Goal: Information Seeking & Learning: Compare options

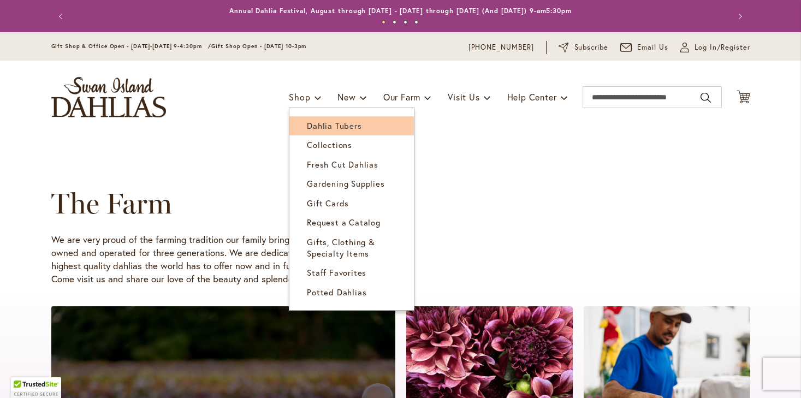
click at [315, 128] on span "Dahlia Tubers" at bounding box center [334, 125] width 55 height 11
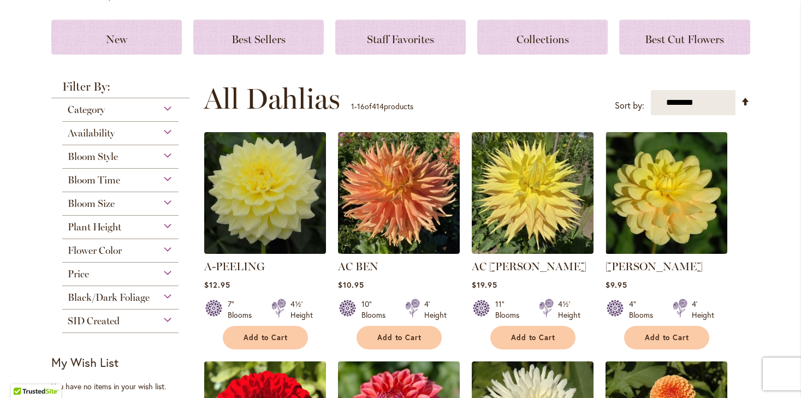
scroll to position [165, 0]
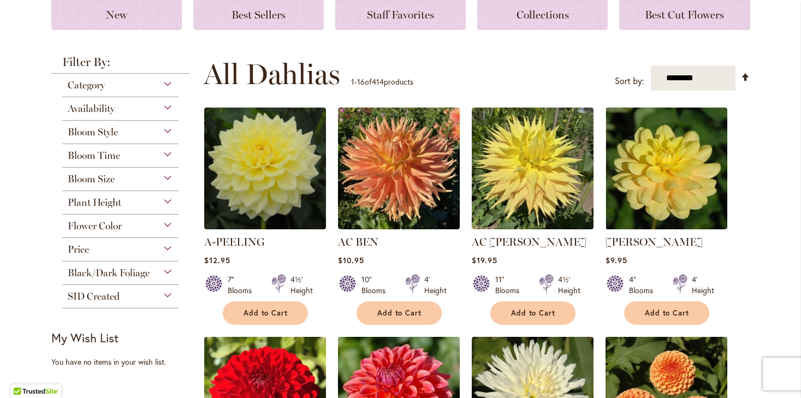
click at [167, 224] on div "Flower Color" at bounding box center [120, 223] width 117 height 17
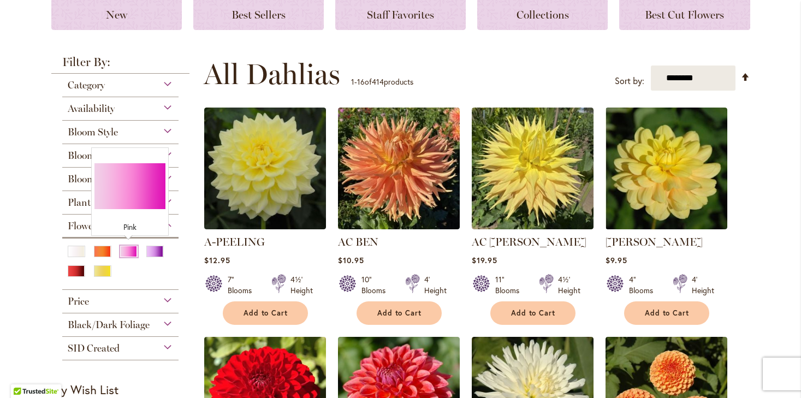
click at [128, 250] on div "Pink" at bounding box center [128, 251] width 17 height 11
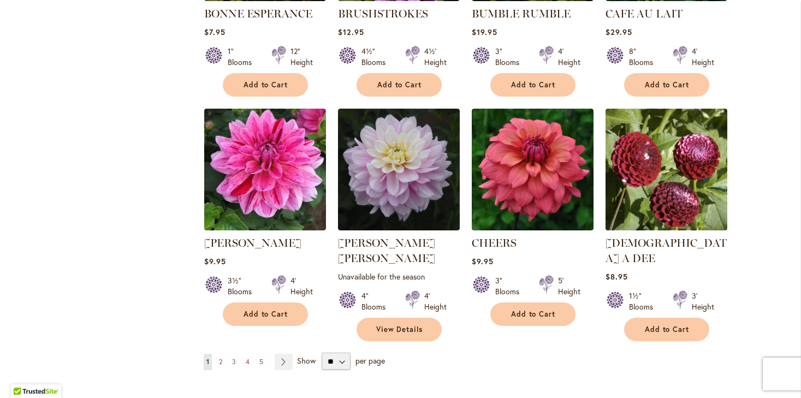
scroll to position [850, 0]
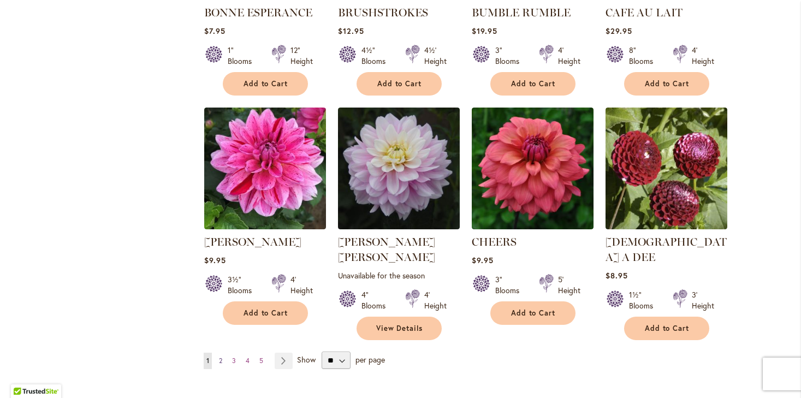
click at [218, 353] on link "Page 2" at bounding box center [220, 361] width 9 height 16
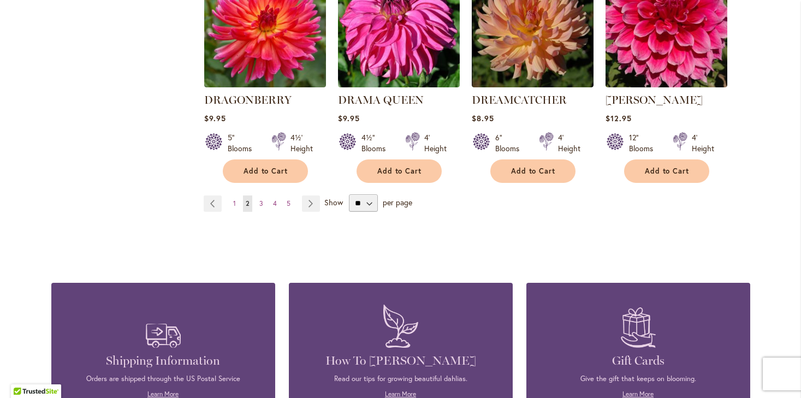
scroll to position [1007, 0]
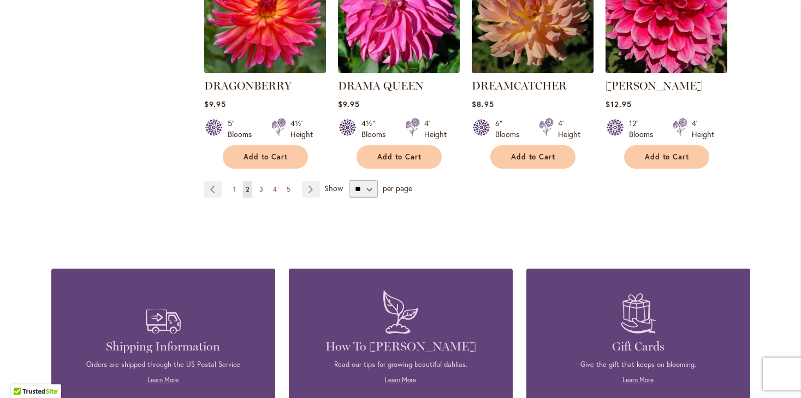
click at [262, 185] on span "3" at bounding box center [261, 189] width 4 height 8
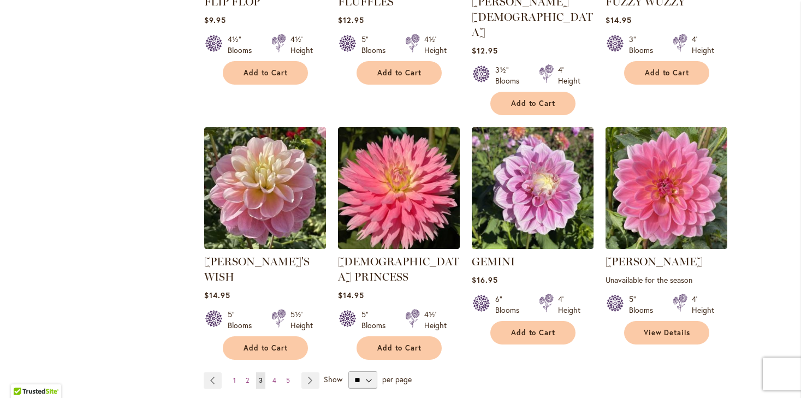
scroll to position [852, 0]
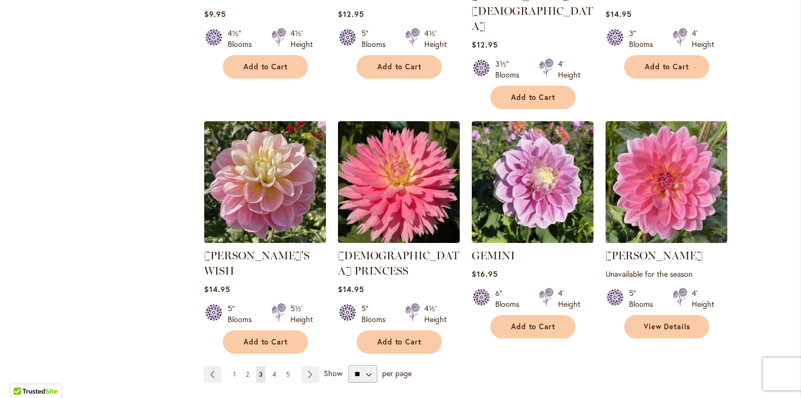
click at [275, 370] on span "4" at bounding box center [275, 374] width 4 height 8
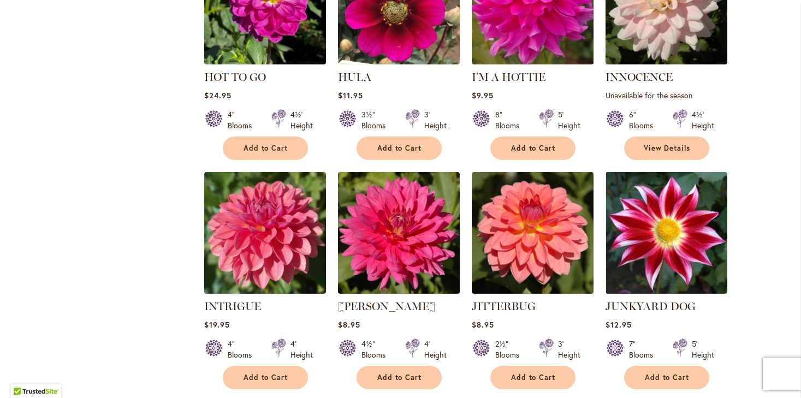
scroll to position [772, 0]
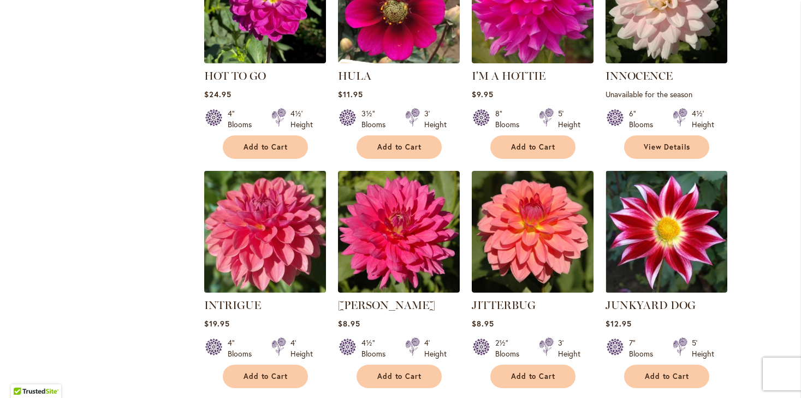
click at [300, 235] on img at bounding box center [265, 232] width 128 height 128
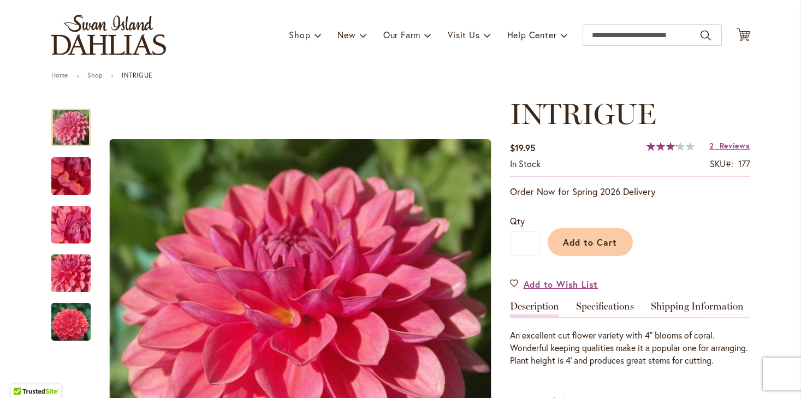
scroll to position [66, 0]
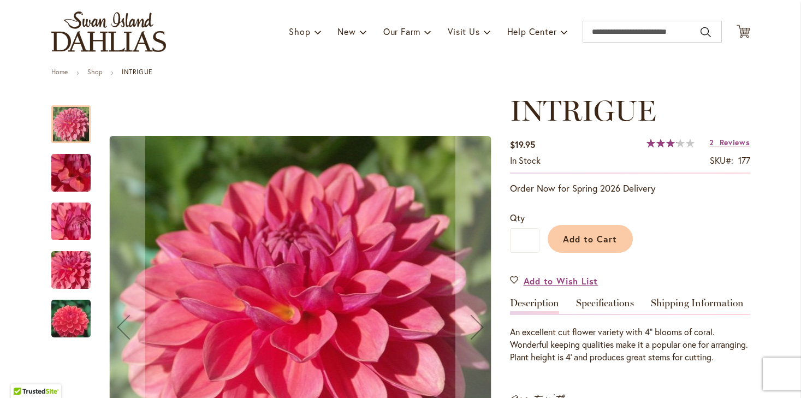
click at [62, 316] on img "INTRIGUE" at bounding box center [71, 319] width 79 height 52
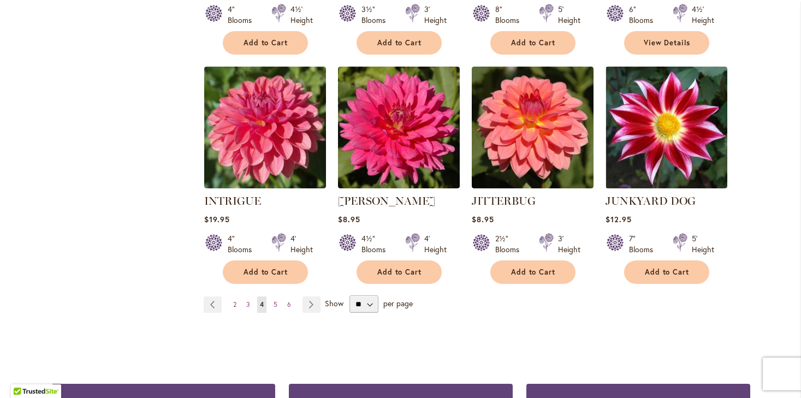
scroll to position [891, 0]
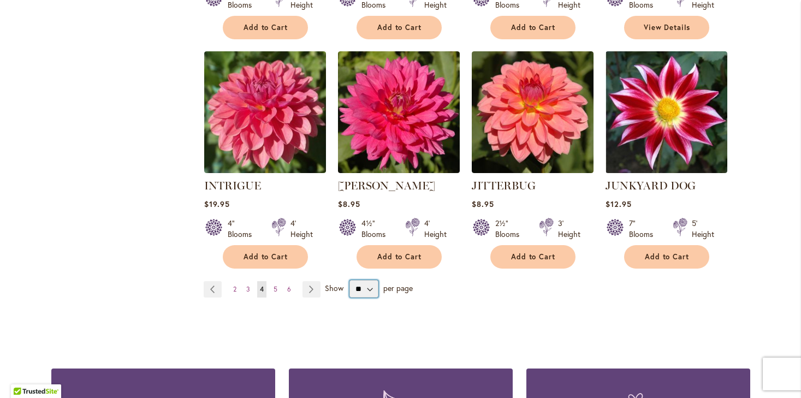
click at [363, 285] on select "** ** ** **" at bounding box center [364, 288] width 29 height 17
select select "**"
click at [350, 280] on select "** ** ** **" at bounding box center [364, 288] width 29 height 17
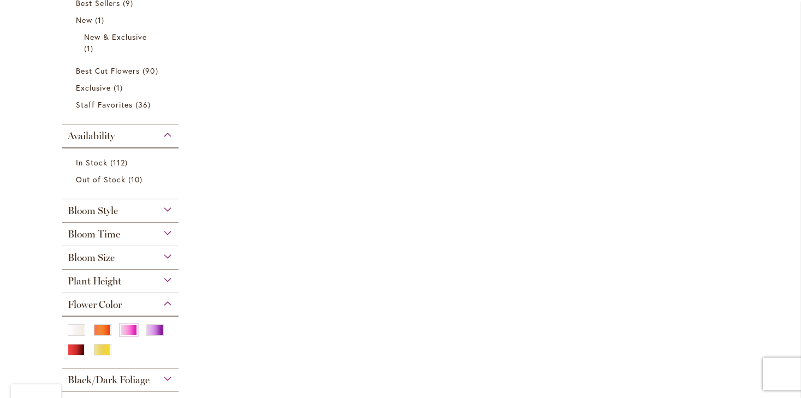
scroll to position [371, 0]
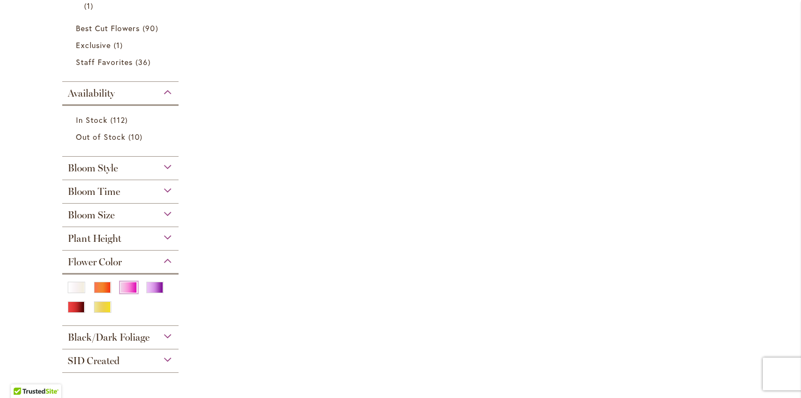
click at [132, 286] on div "Pink" at bounding box center [128, 287] width 17 height 11
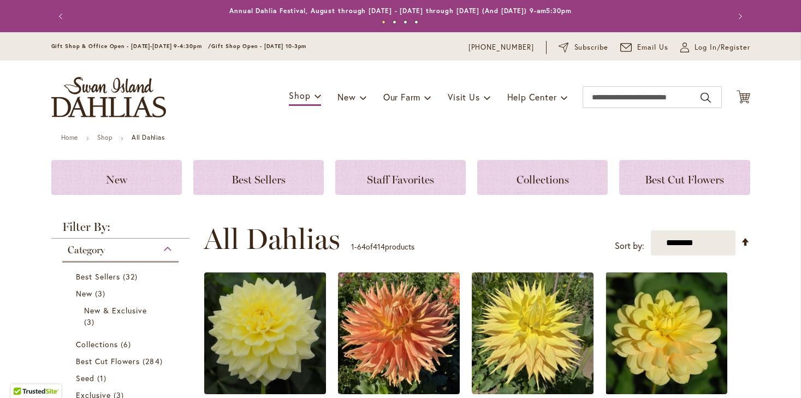
scroll to position [231, 0]
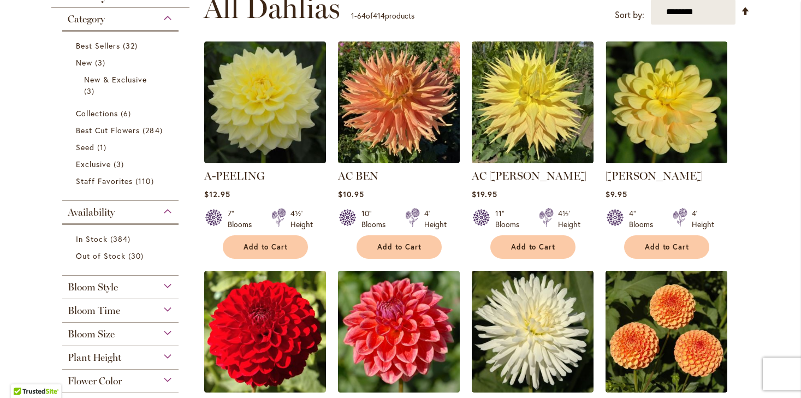
click at [117, 375] on span "Flower Color" at bounding box center [95, 381] width 54 height 12
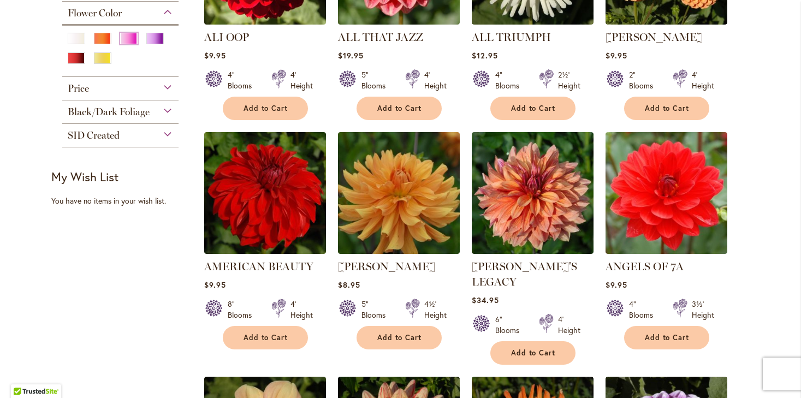
click at [123, 39] on div "Pink" at bounding box center [128, 38] width 17 height 11
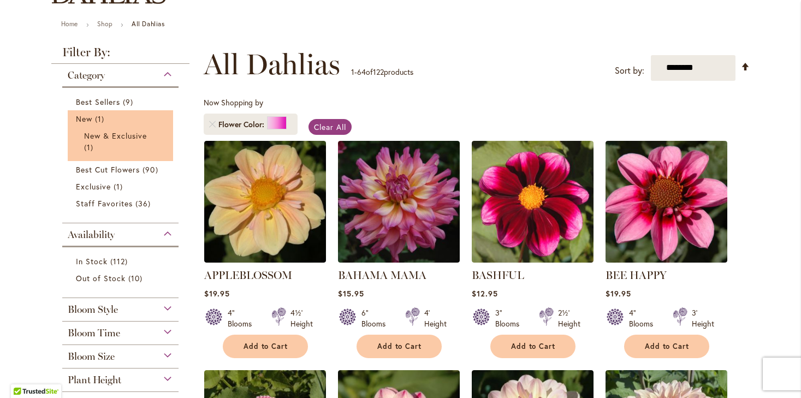
scroll to position [145, 0]
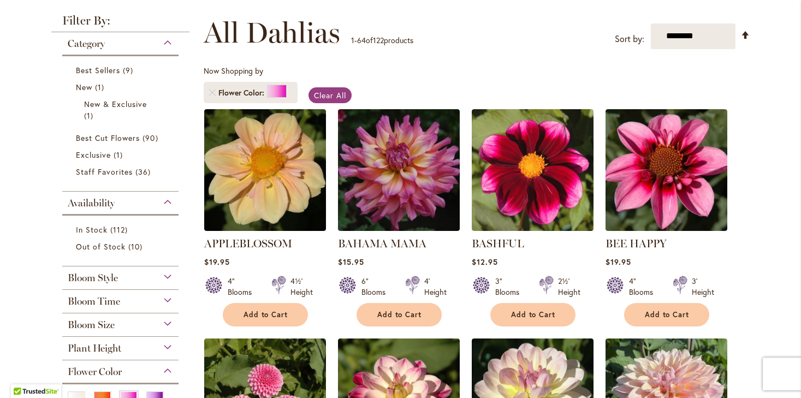
click at [117, 273] on span "Bloom Style" at bounding box center [93, 278] width 50 height 12
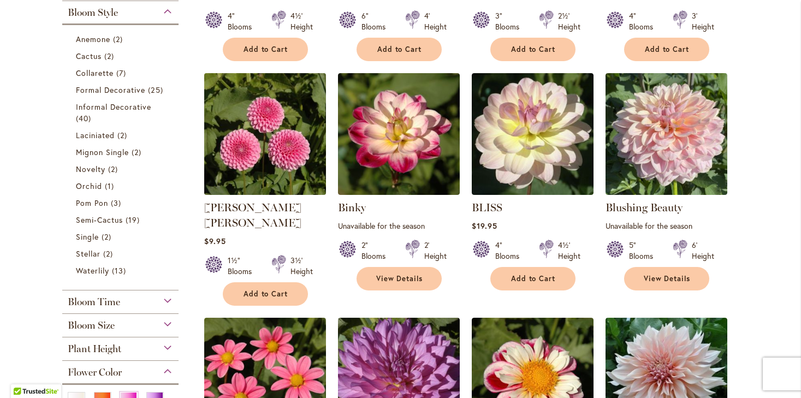
click at [253, 150] on img at bounding box center [265, 134] width 128 height 128
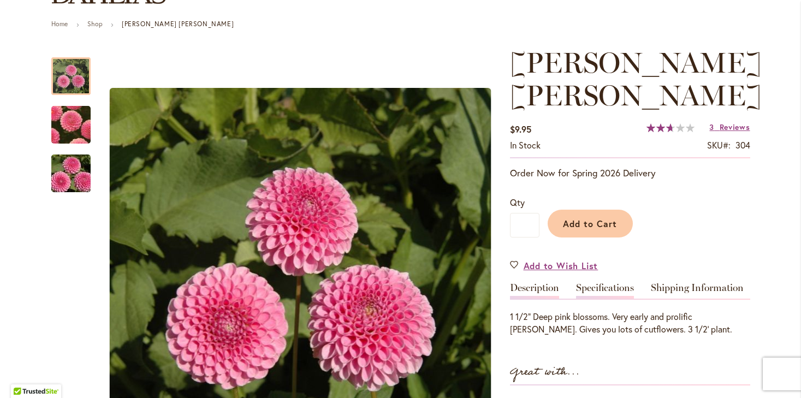
click at [592, 283] on link "Specifications" at bounding box center [605, 291] width 58 height 16
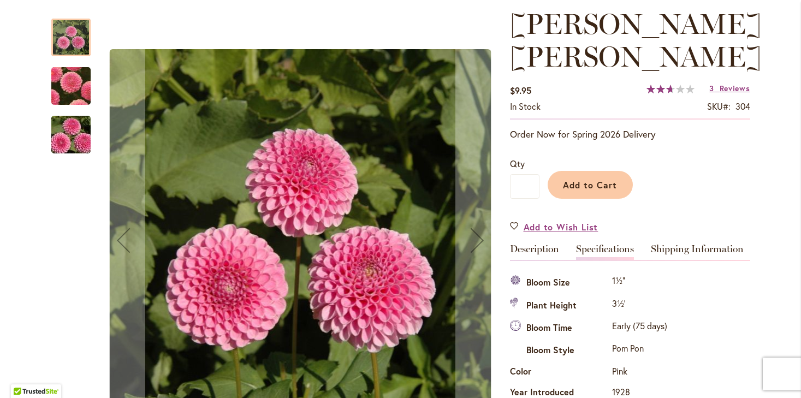
scroll to position [63, 0]
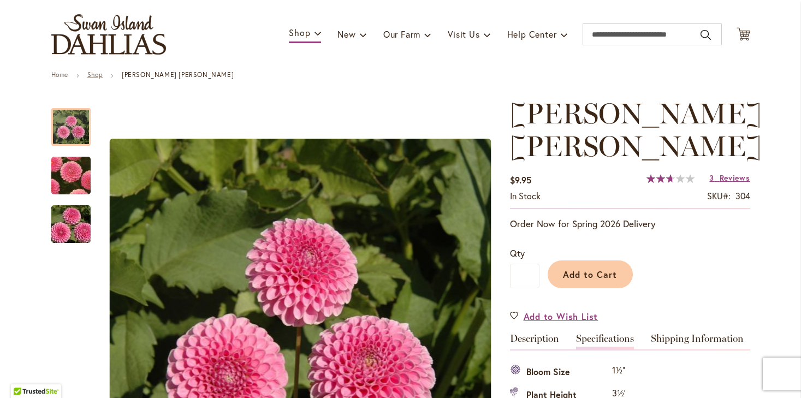
click at [100, 76] on link "Shop" at bounding box center [94, 74] width 15 height 8
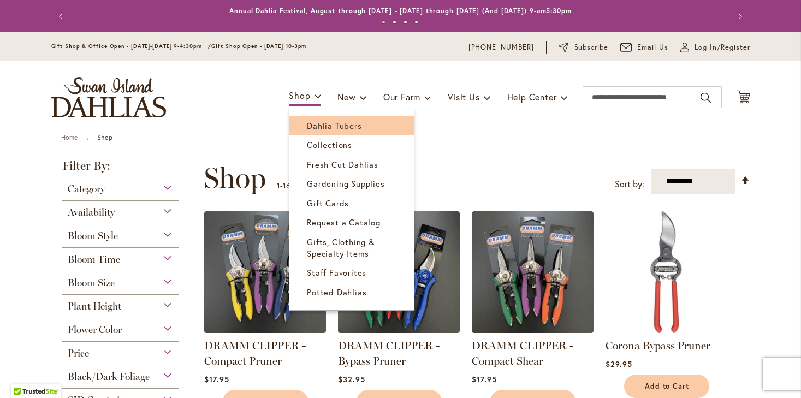
click at [323, 126] on span "Dahlia Tubers" at bounding box center [334, 125] width 55 height 11
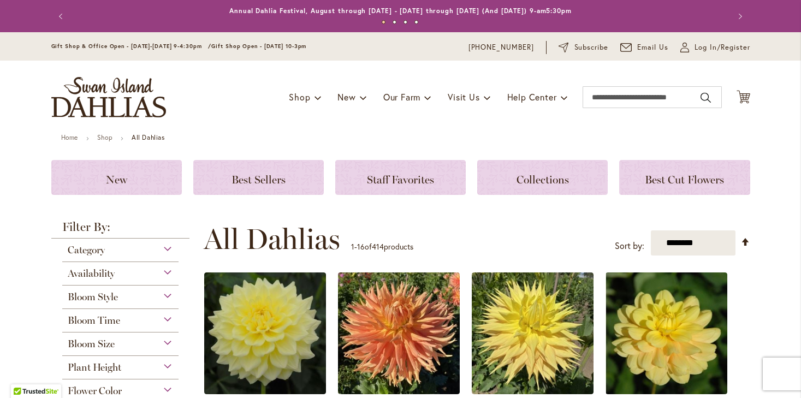
click at [123, 244] on div "Category" at bounding box center [120, 247] width 117 height 17
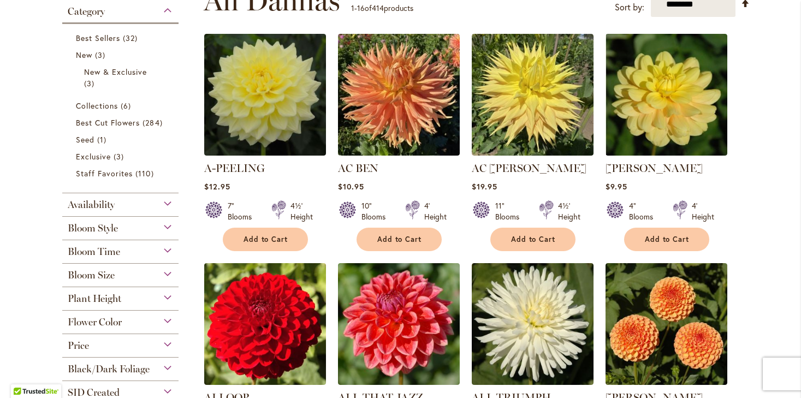
click at [167, 10] on div "Category" at bounding box center [120, 8] width 117 height 17
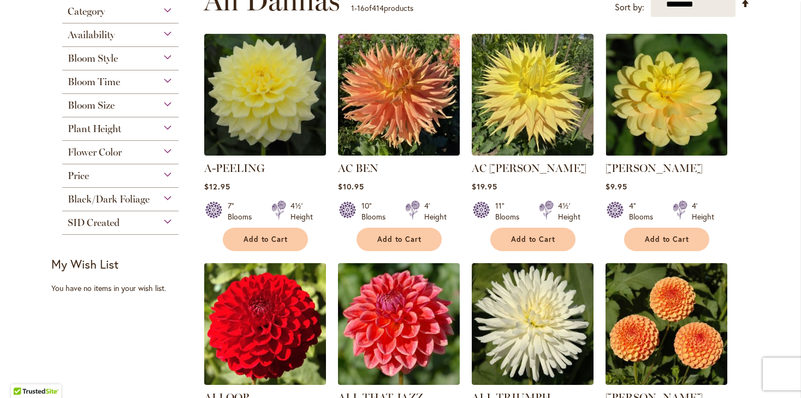
click at [168, 60] on div "Bloom Style" at bounding box center [120, 55] width 117 height 17
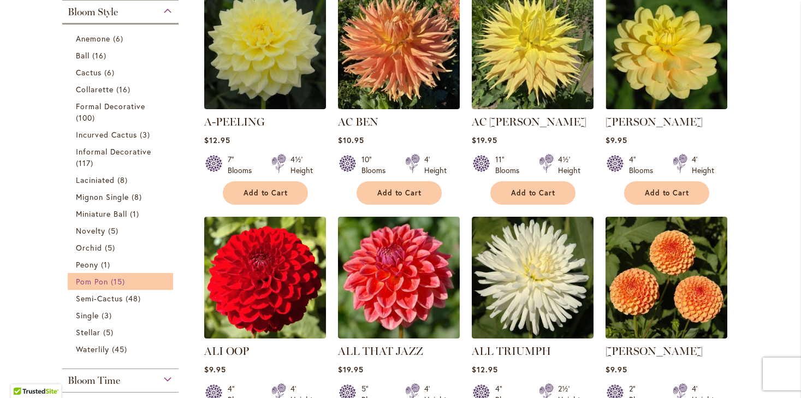
click at [104, 282] on span "Pom Pon" at bounding box center [92, 281] width 32 height 10
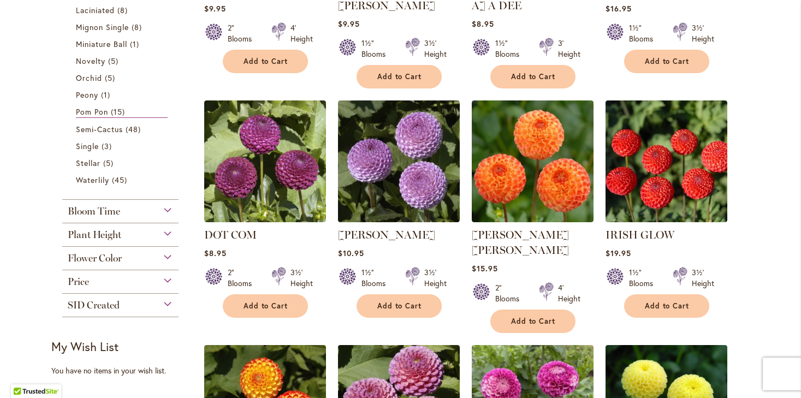
scroll to position [458, 0]
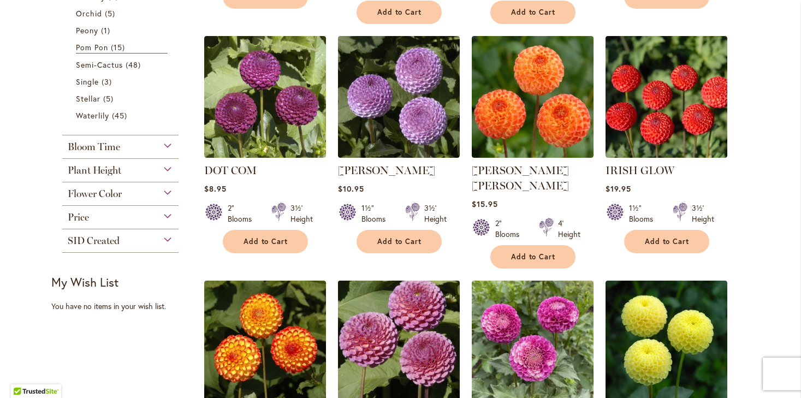
click at [427, 304] on img at bounding box center [399, 341] width 128 height 128
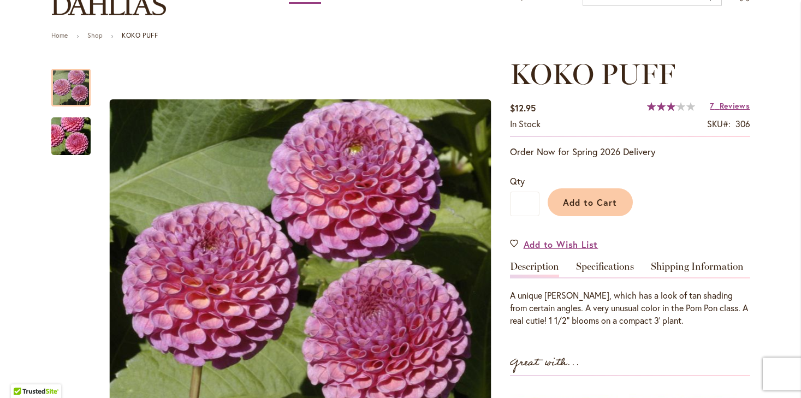
scroll to position [102, 0]
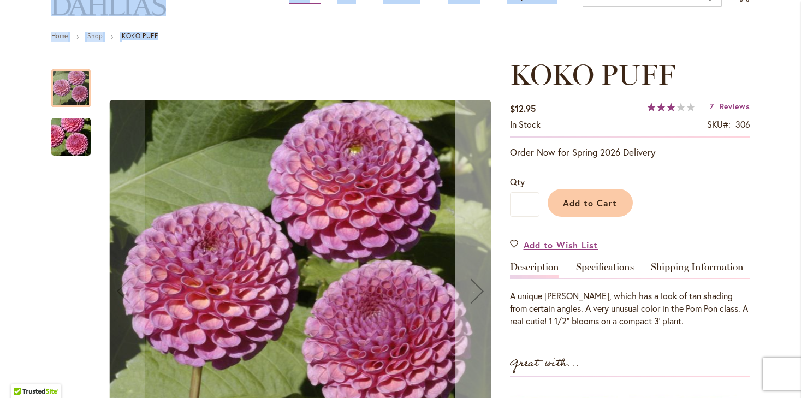
drag, startPoint x: 18, startPoint y: 48, endPoint x: 464, endPoint y: 259, distance: 493.0
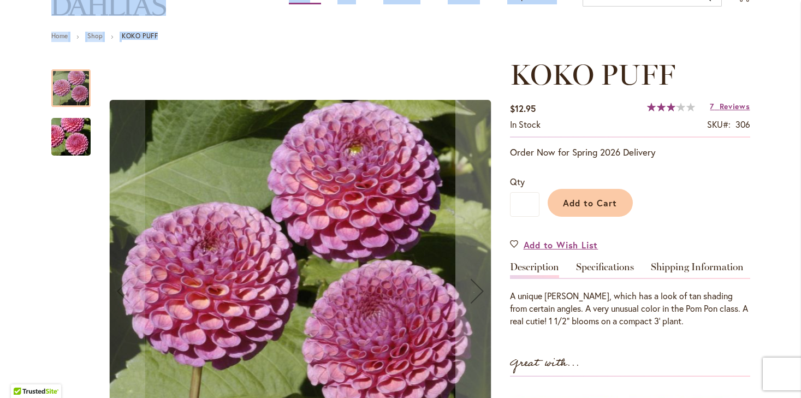
click at [62, 150] on img "KOKO PUFF" at bounding box center [71, 137] width 79 height 52
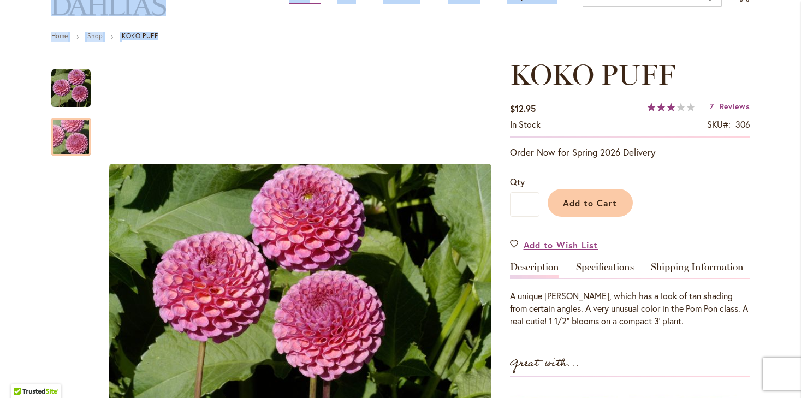
scroll to position [0, 0]
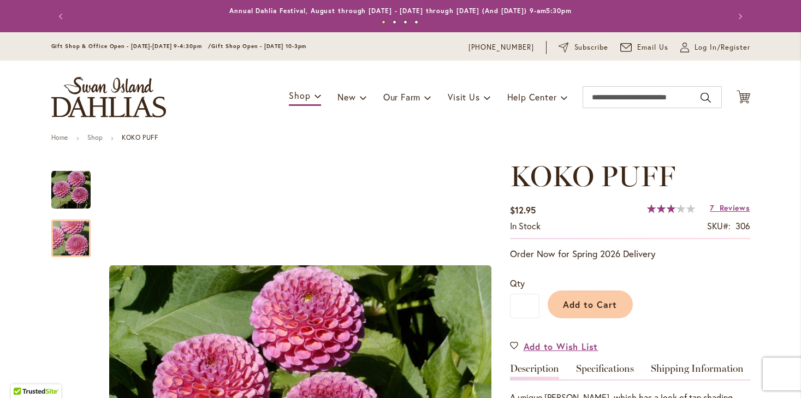
click at [37, 46] on div "Gift Shop & Office Open - [DATE]-[DATE] 9-4:30pm / Gift Shop Open - [DATE] 10-3…" at bounding box center [400, 46] width 801 height 28
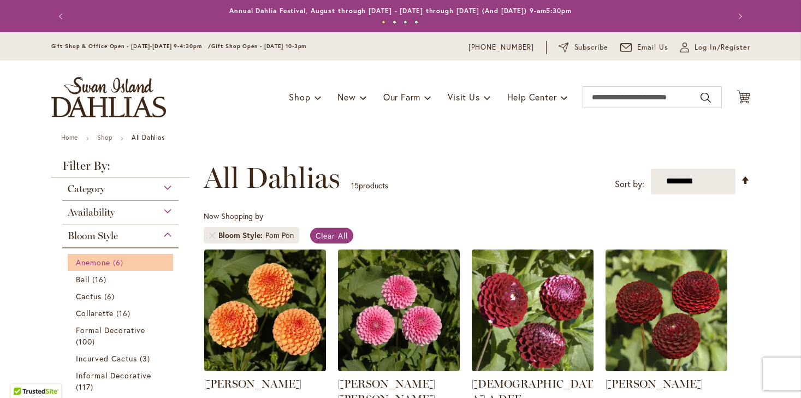
click at [102, 265] on span "Anemone" at bounding box center [93, 262] width 34 height 10
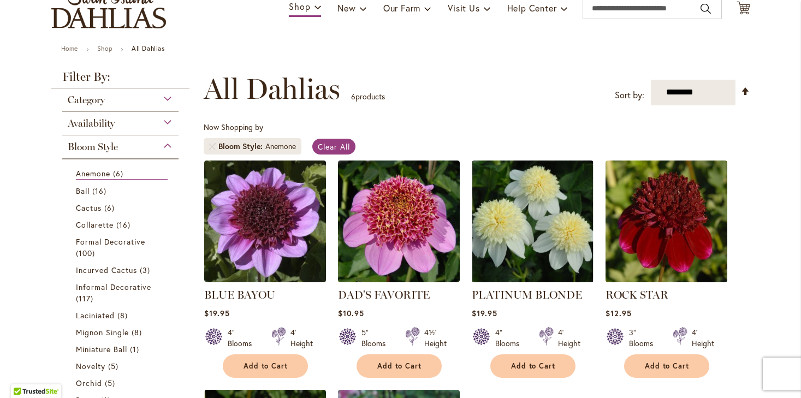
scroll to position [95, 0]
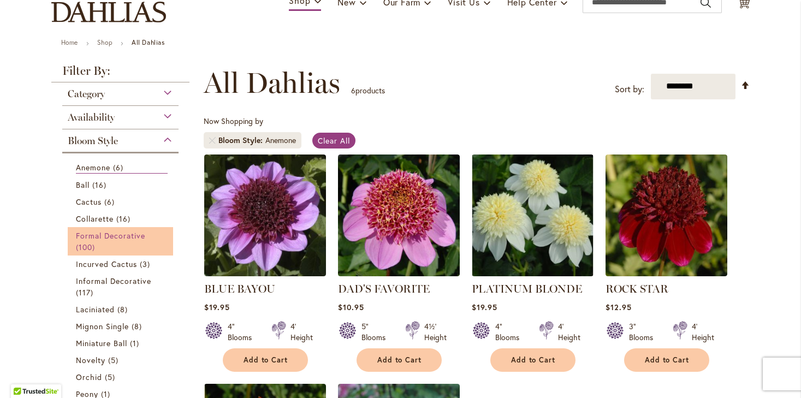
click at [92, 237] on span "Formal Decorative" at bounding box center [111, 235] width 70 height 10
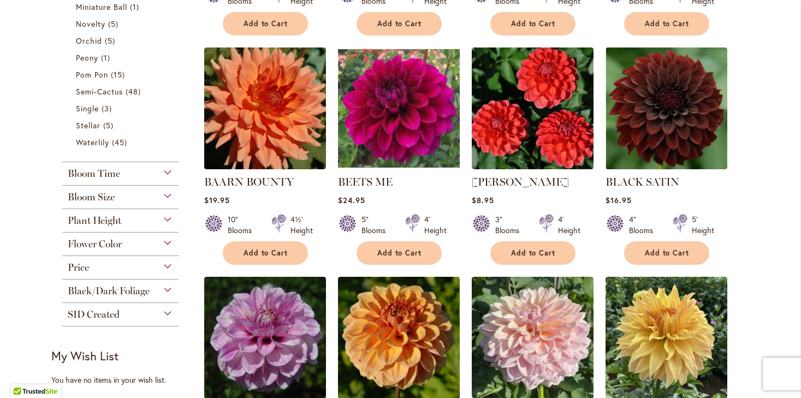
scroll to position [432, 0]
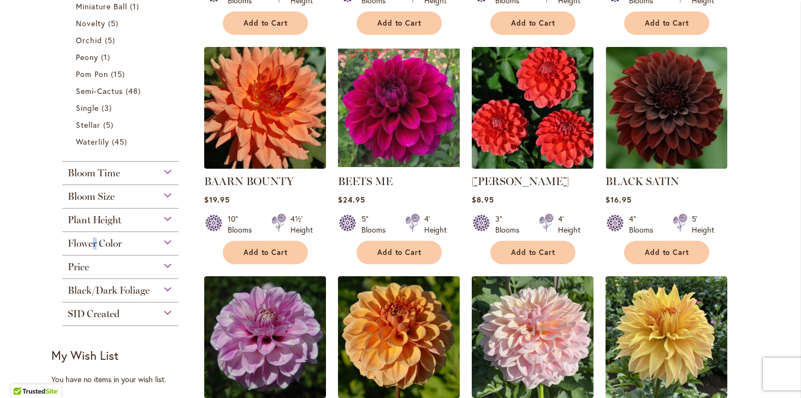
click at [94, 241] on span "Flower Color" at bounding box center [95, 244] width 54 height 12
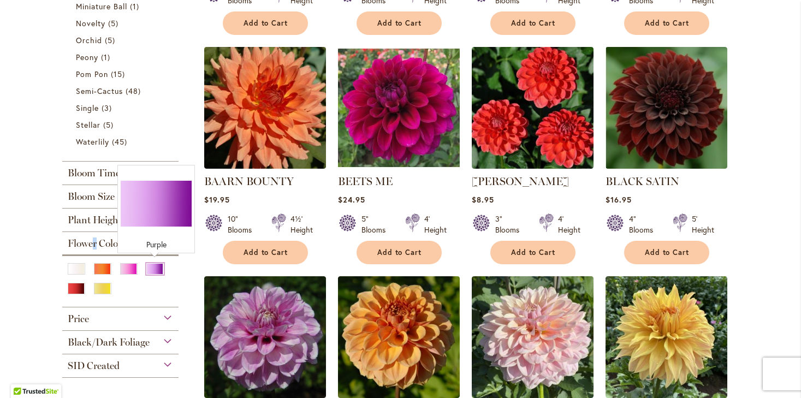
click at [152, 269] on div "Purple" at bounding box center [154, 268] width 17 height 11
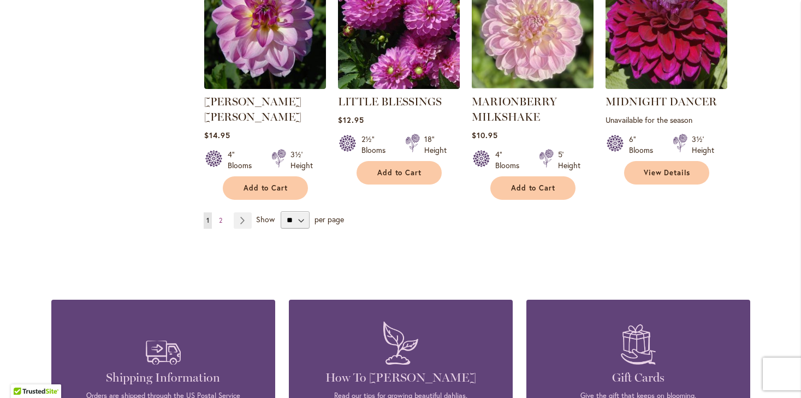
scroll to position [993, 0]
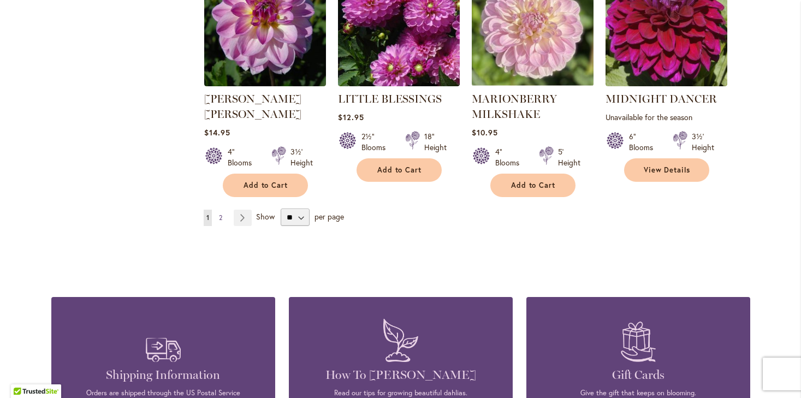
click at [220, 214] on span "2" at bounding box center [220, 218] width 3 height 8
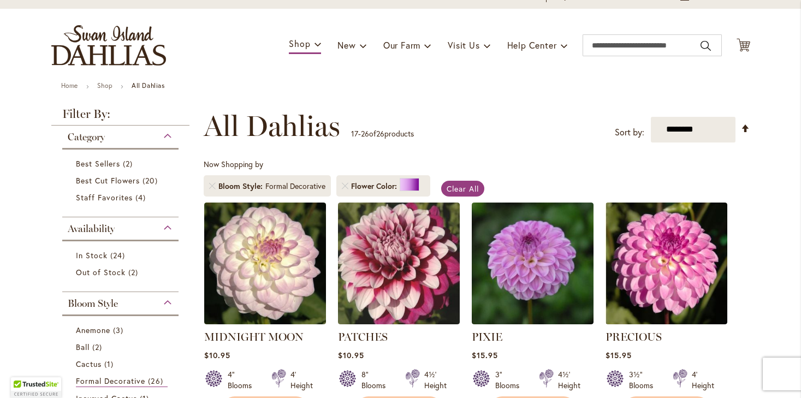
scroll to position [64, 0]
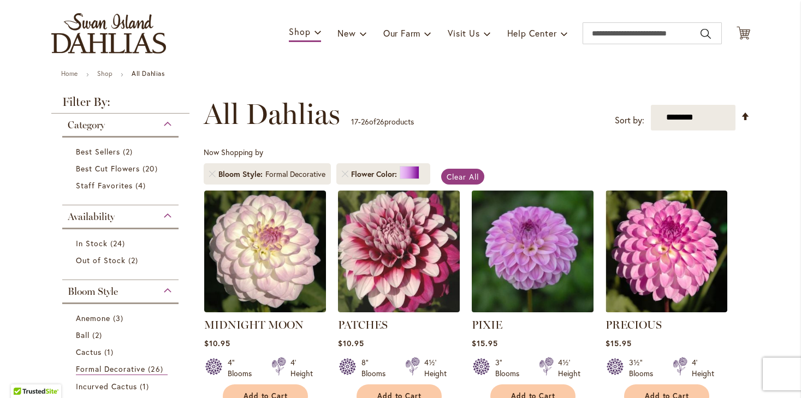
click at [512, 256] on img at bounding box center [533, 251] width 128 height 128
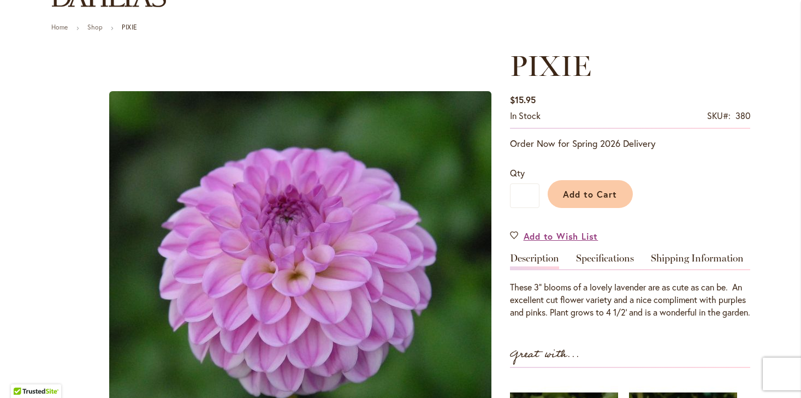
scroll to position [114, 0]
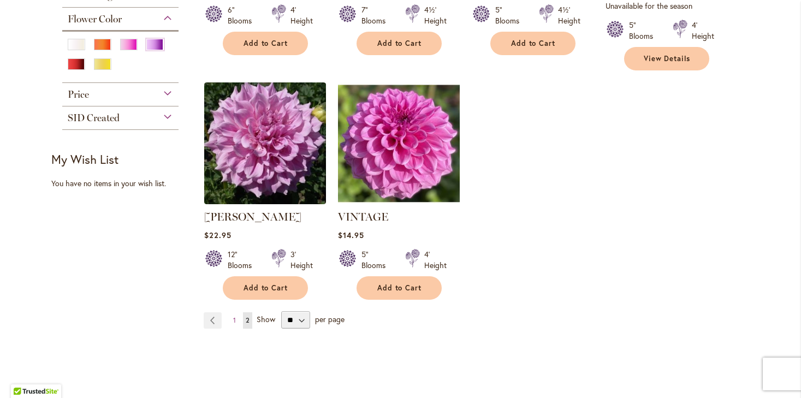
scroll to position [654, 0]
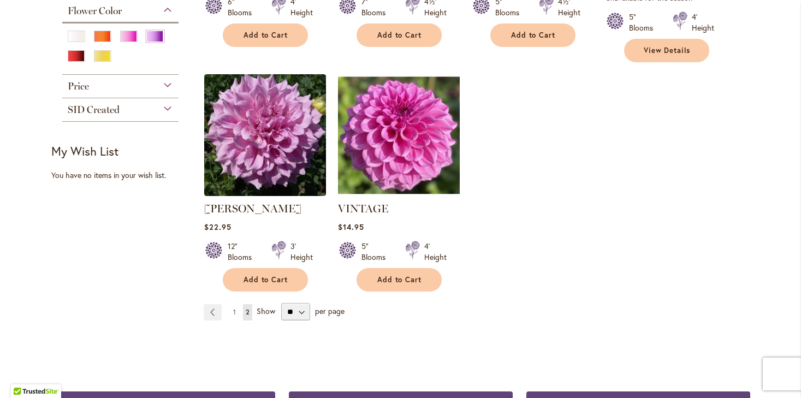
click at [233, 308] on span "1" at bounding box center [234, 312] width 3 height 8
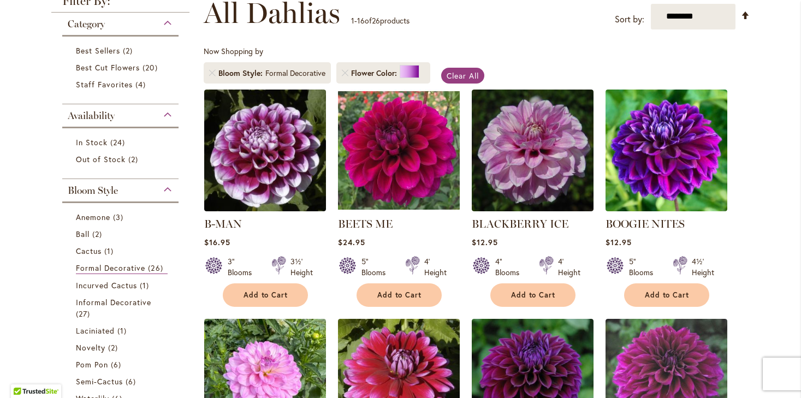
scroll to position [206, 0]
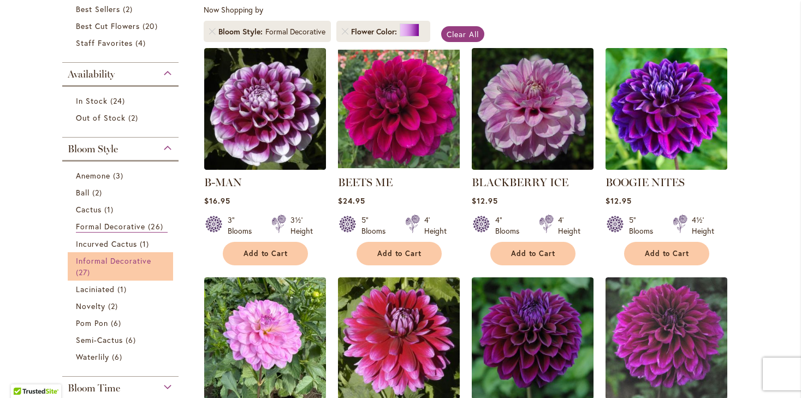
click at [96, 264] on link "Informal Decorative 27 items" at bounding box center [122, 266] width 92 height 23
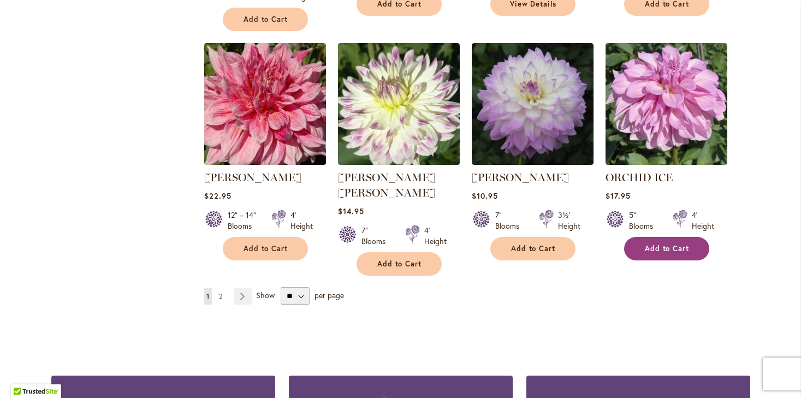
scroll to position [942, 0]
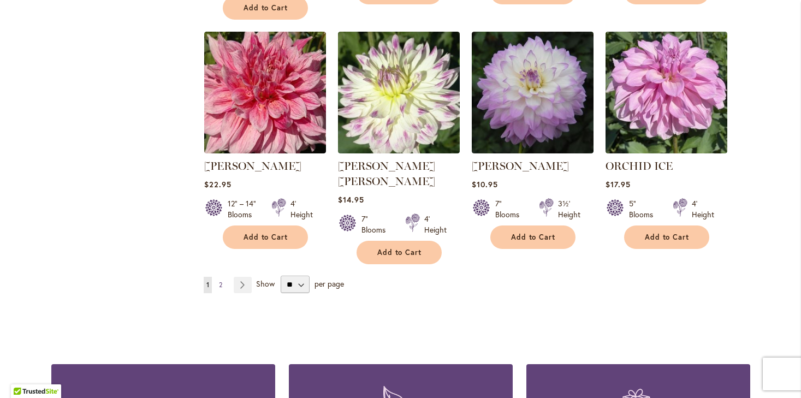
click at [220, 281] on span "2" at bounding box center [220, 285] width 3 height 8
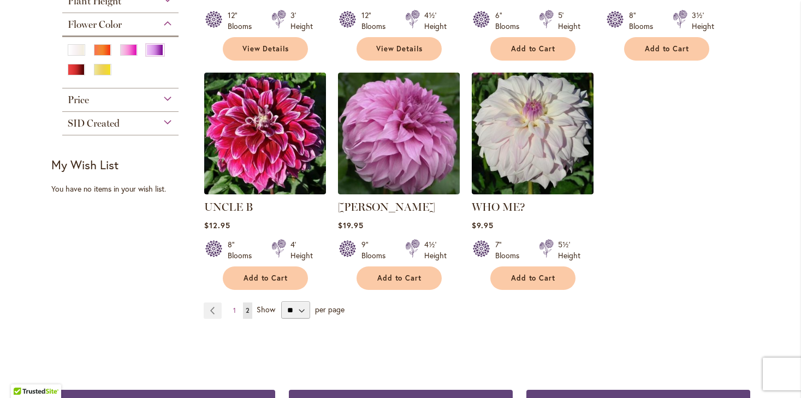
scroll to position [686, 0]
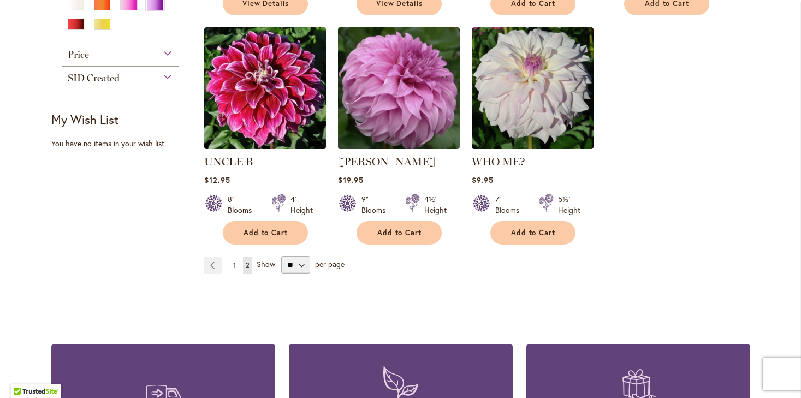
click at [233, 264] on span "1" at bounding box center [234, 265] width 3 height 8
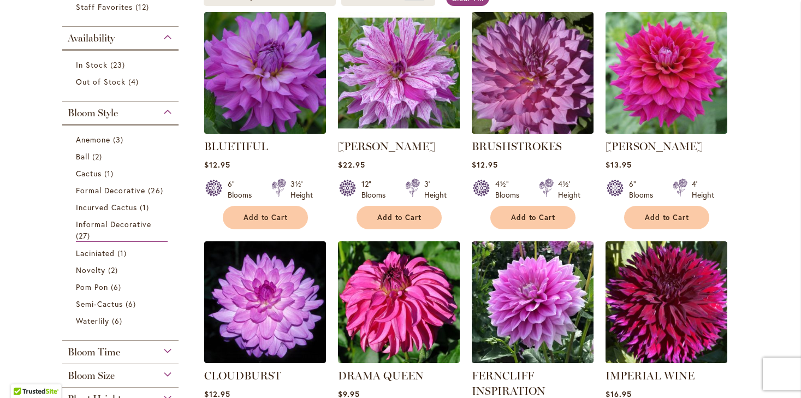
scroll to position [245, 0]
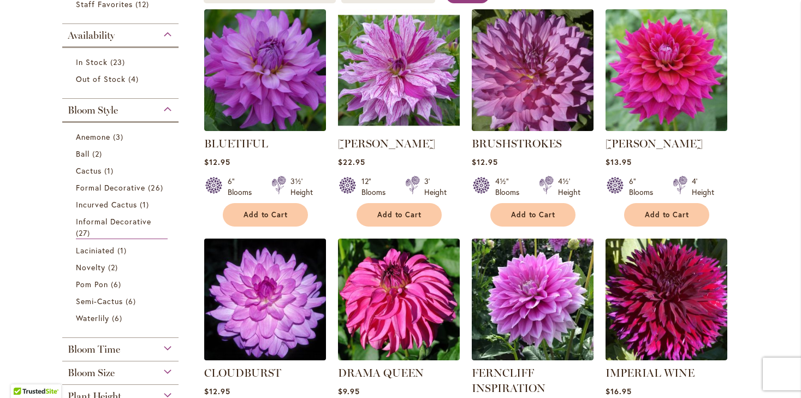
click at [261, 322] on img at bounding box center [265, 299] width 128 height 128
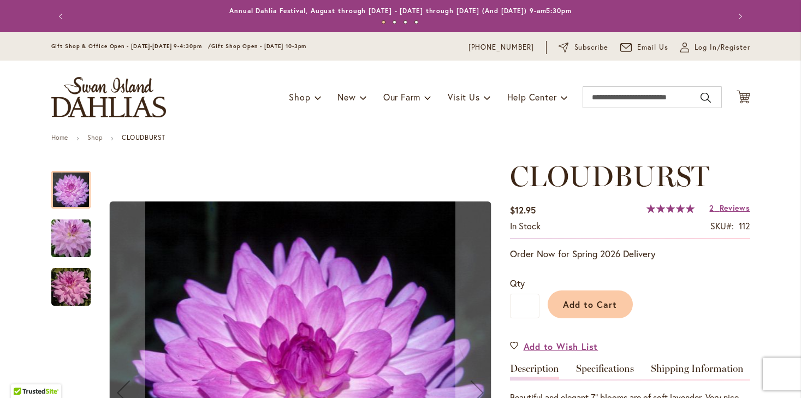
click at [78, 287] on img "Cloudburst" at bounding box center [70, 287] width 39 height 39
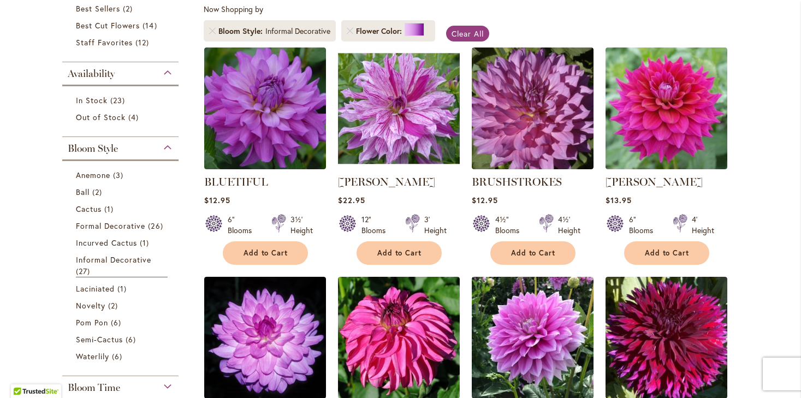
scroll to position [209, 0]
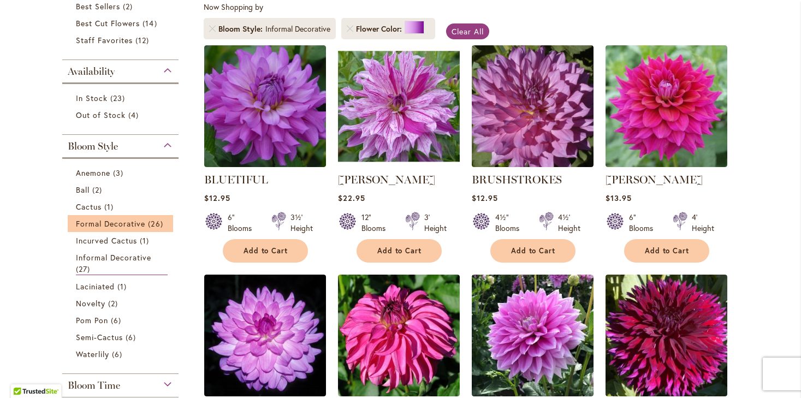
click at [113, 229] on li "Formal Decorative 26 items" at bounding box center [121, 223] width 106 height 17
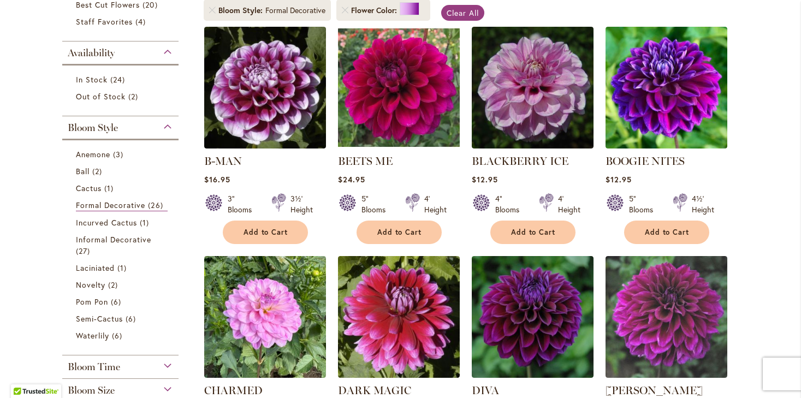
scroll to position [232, 0]
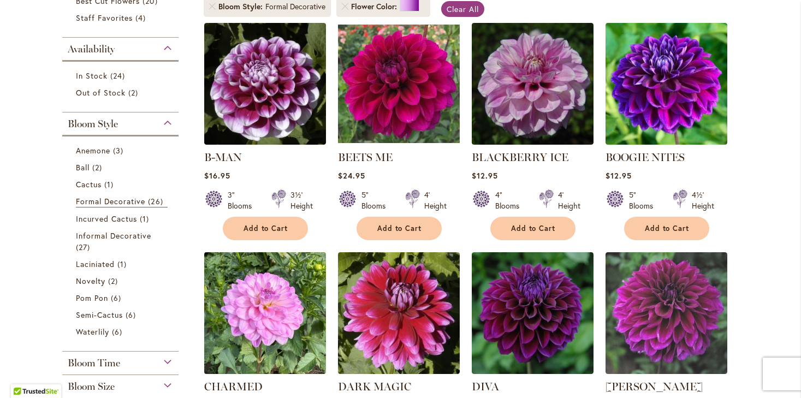
click at [249, 318] on img at bounding box center [265, 313] width 128 height 128
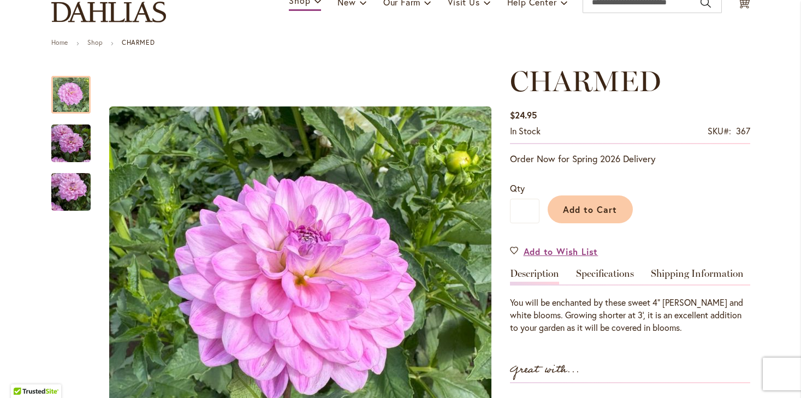
scroll to position [110, 0]
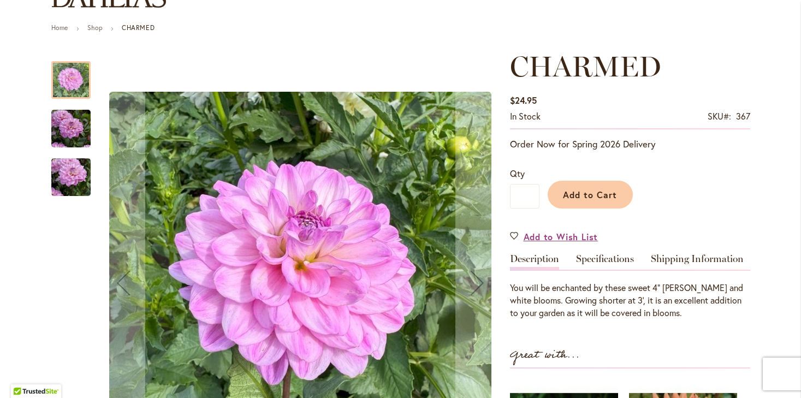
click at [65, 125] on img "CHARMED" at bounding box center [70, 129] width 39 height 52
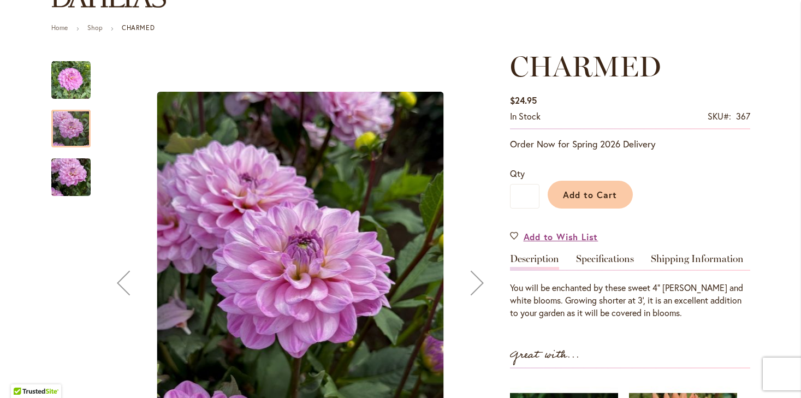
click at [69, 173] on img "CHARMED" at bounding box center [70, 177] width 39 height 52
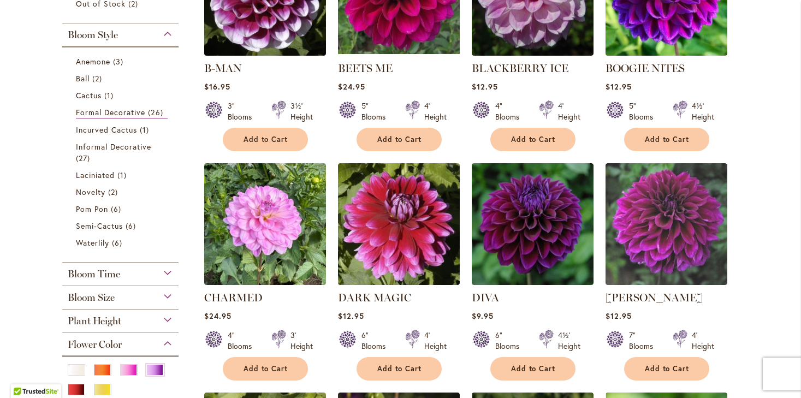
scroll to position [204, 0]
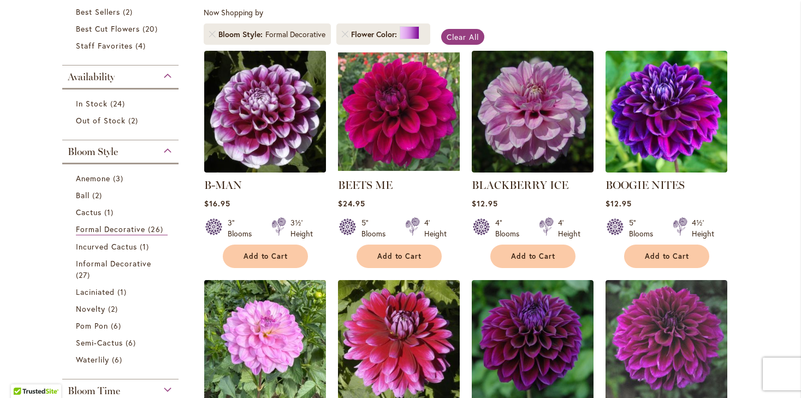
click at [281, 312] on img at bounding box center [265, 341] width 128 height 128
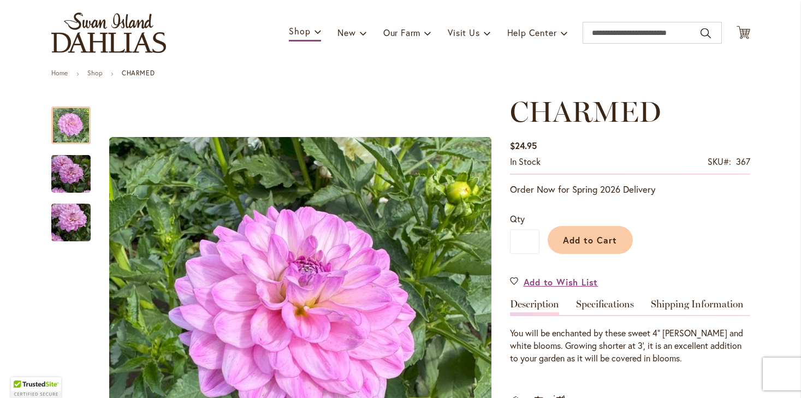
scroll to position [117, 0]
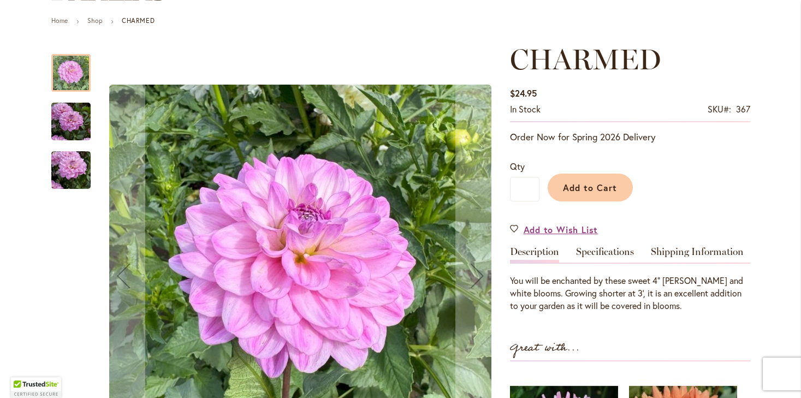
click at [74, 176] on img "CHARMED" at bounding box center [70, 170] width 39 height 52
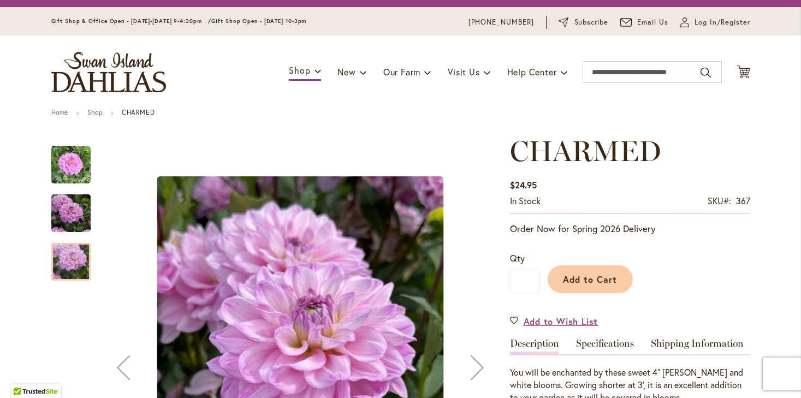
scroll to position [0, 0]
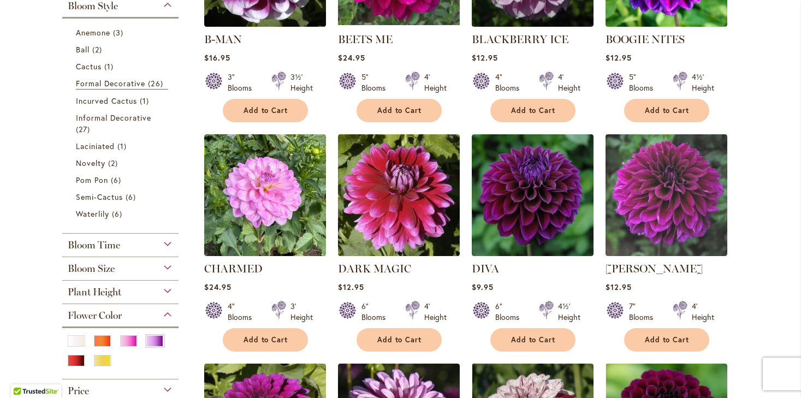
scroll to position [351, 0]
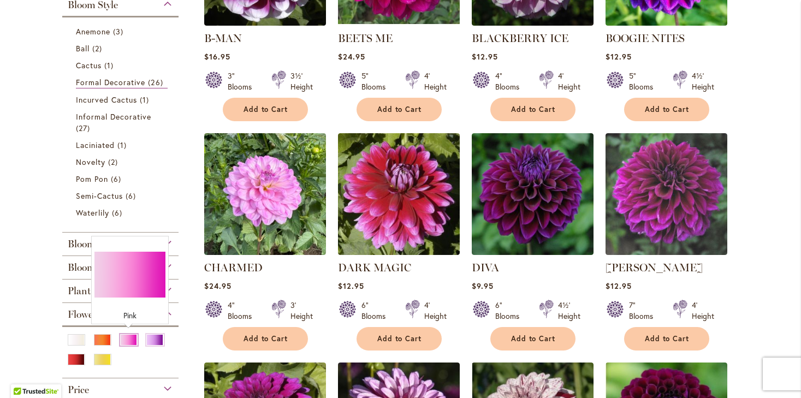
click at [127, 339] on div "Pink" at bounding box center [128, 339] width 17 height 11
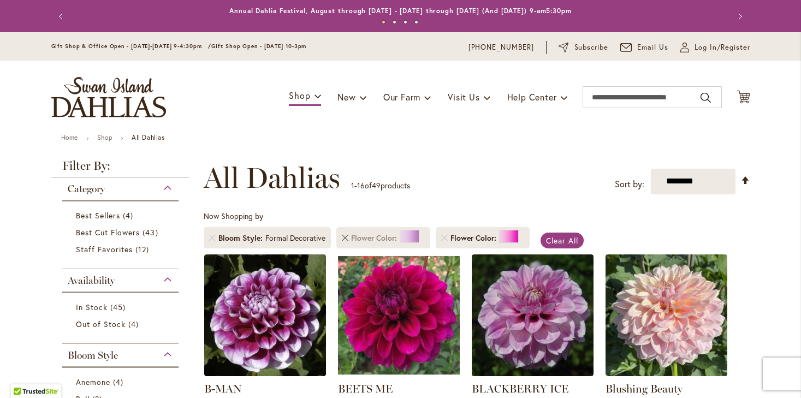
click at [342, 236] on link "Remove Flower Color Purple" at bounding box center [345, 238] width 7 height 7
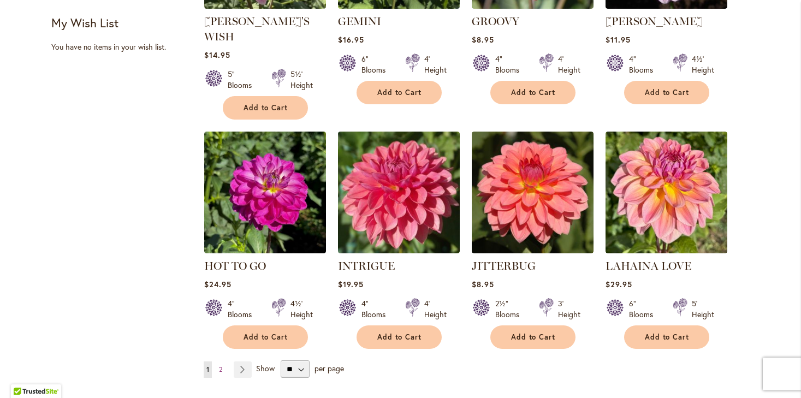
scroll to position [861, 0]
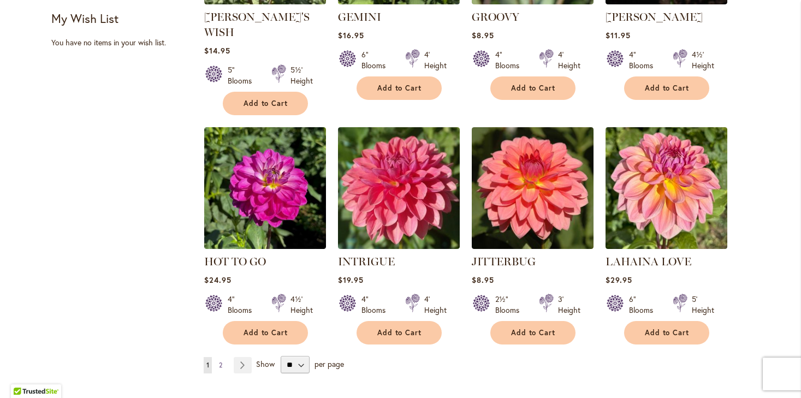
click at [220, 361] on span "2" at bounding box center [220, 365] width 3 height 8
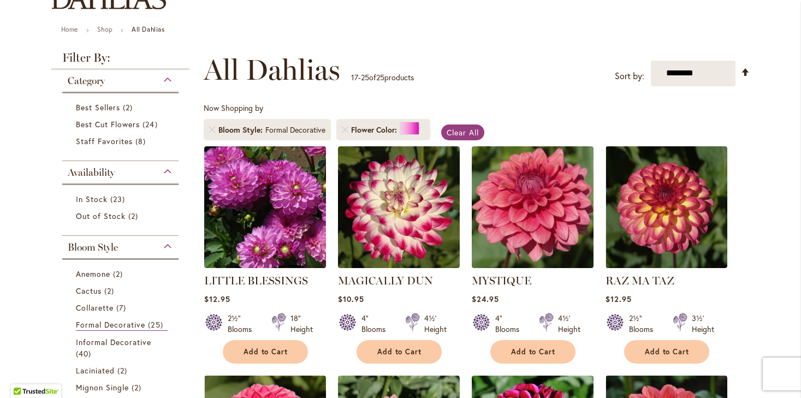
scroll to position [110, 0]
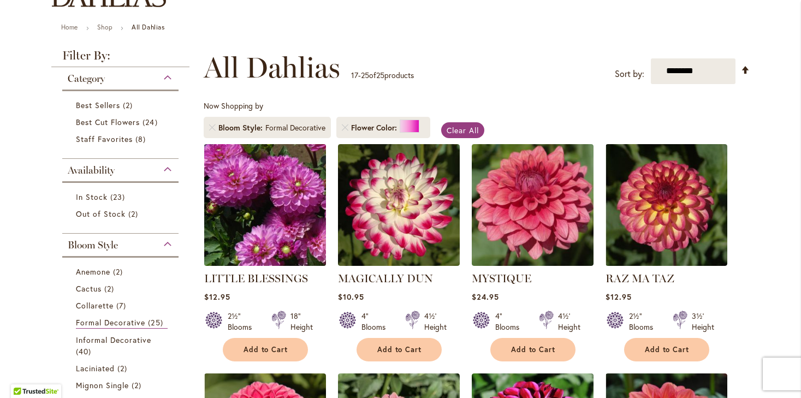
click at [253, 215] on img at bounding box center [265, 205] width 128 height 128
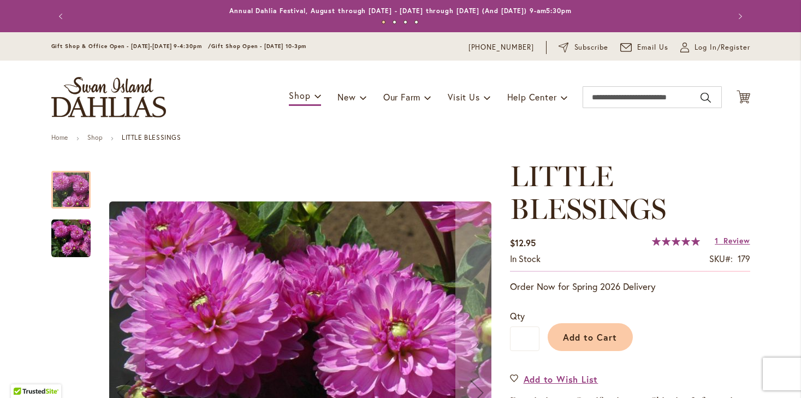
click at [73, 238] on img "LITTLE BLESSINGS" at bounding box center [70, 238] width 39 height 40
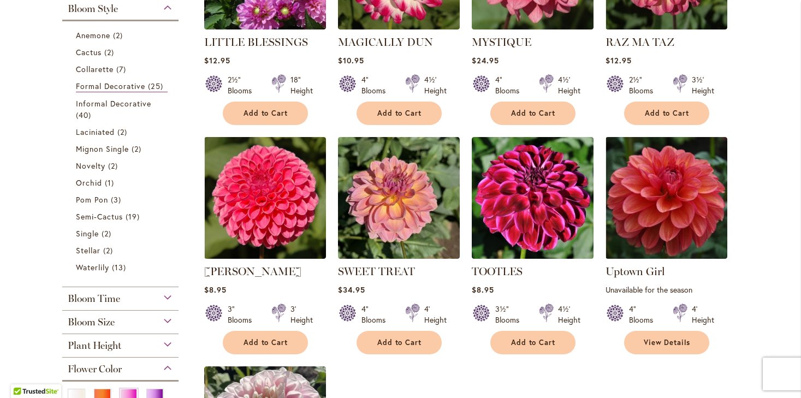
scroll to position [346, 0]
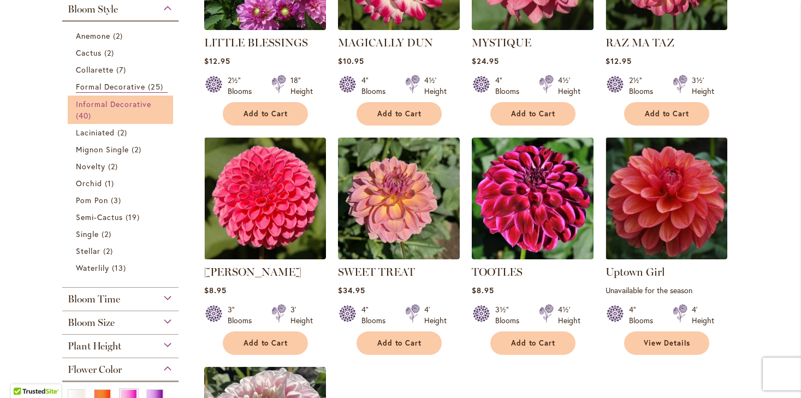
click at [115, 104] on span "Informal Decorative" at bounding box center [114, 104] width 76 height 10
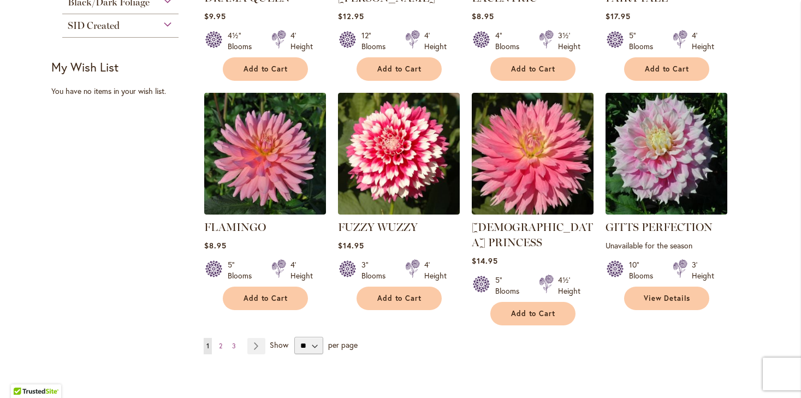
scroll to position [884, 0]
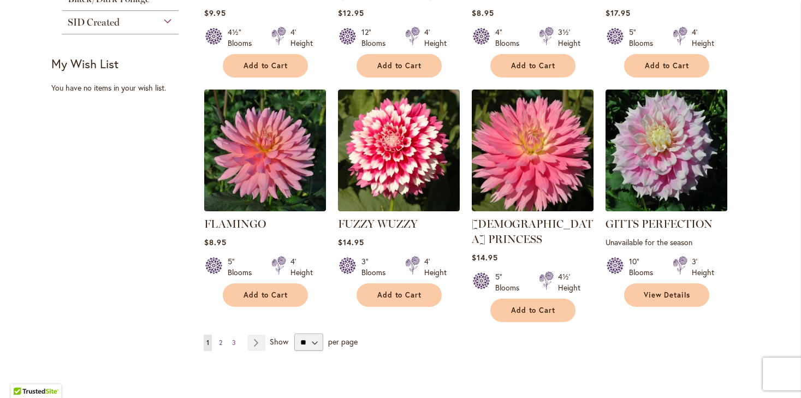
click at [218, 335] on link "Page 2" at bounding box center [220, 343] width 9 height 16
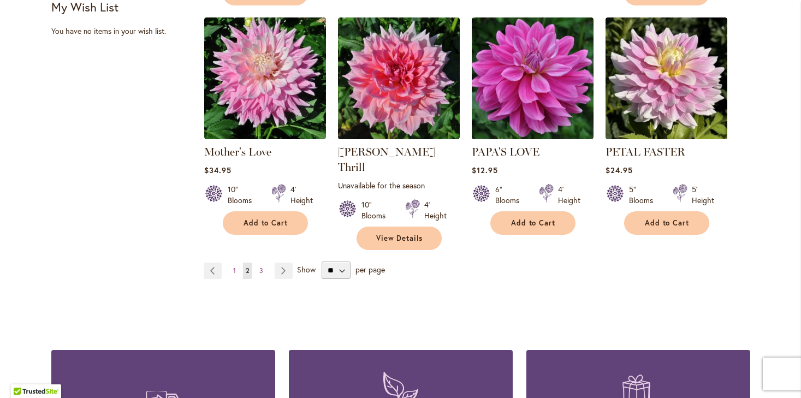
scroll to position [942, 0]
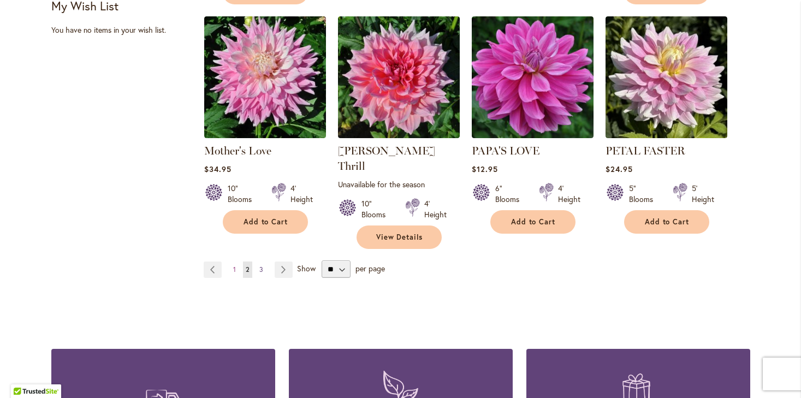
click at [260, 265] on span "3" at bounding box center [261, 269] width 4 height 8
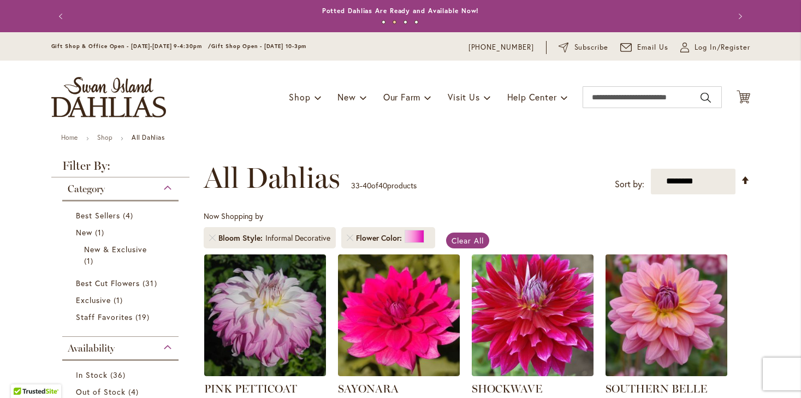
click at [658, 309] on img at bounding box center [666, 315] width 128 height 128
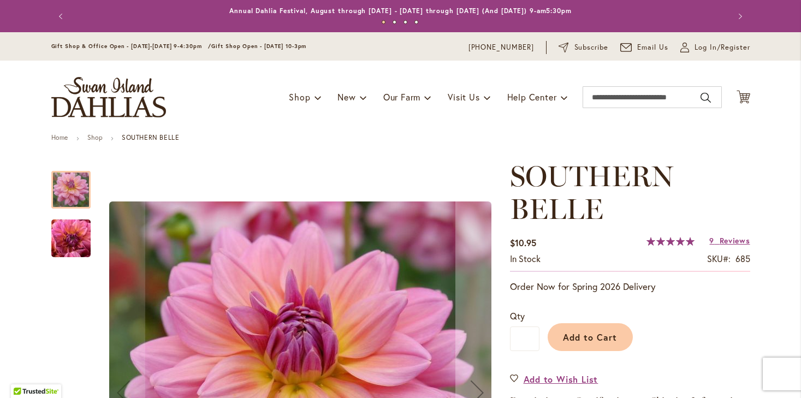
click at [60, 250] on img "SOUTHERN BELLE" at bounding box center [71, 238] width 79 height 59
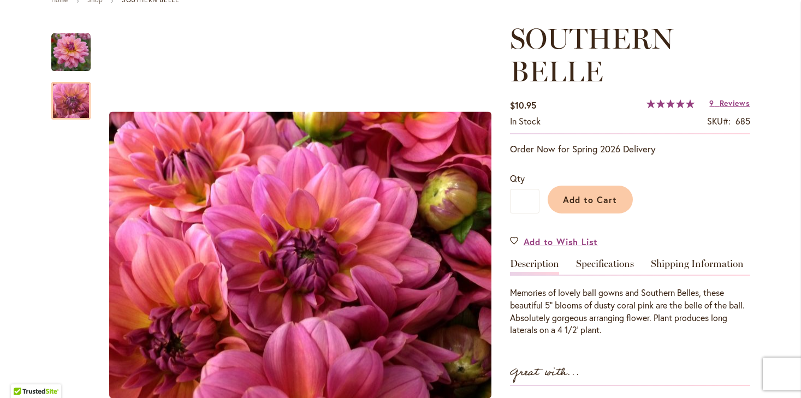
scroll to position [138, 0]
